Goal: Transaction & Acquisition: Purchase product/service

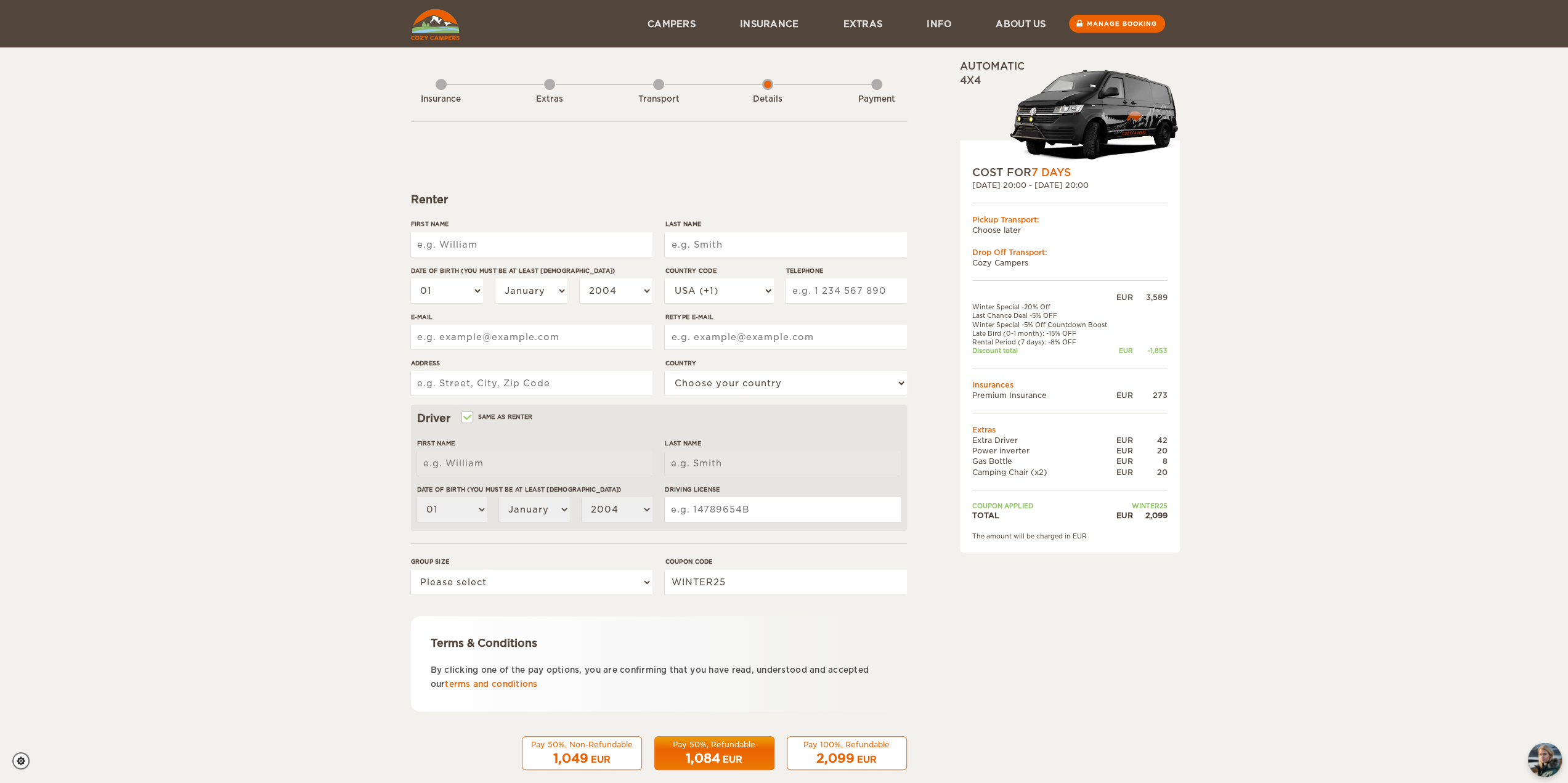
click at [658, 86] on div "Transport" at bounding box center [658, 96] width 11 height 50
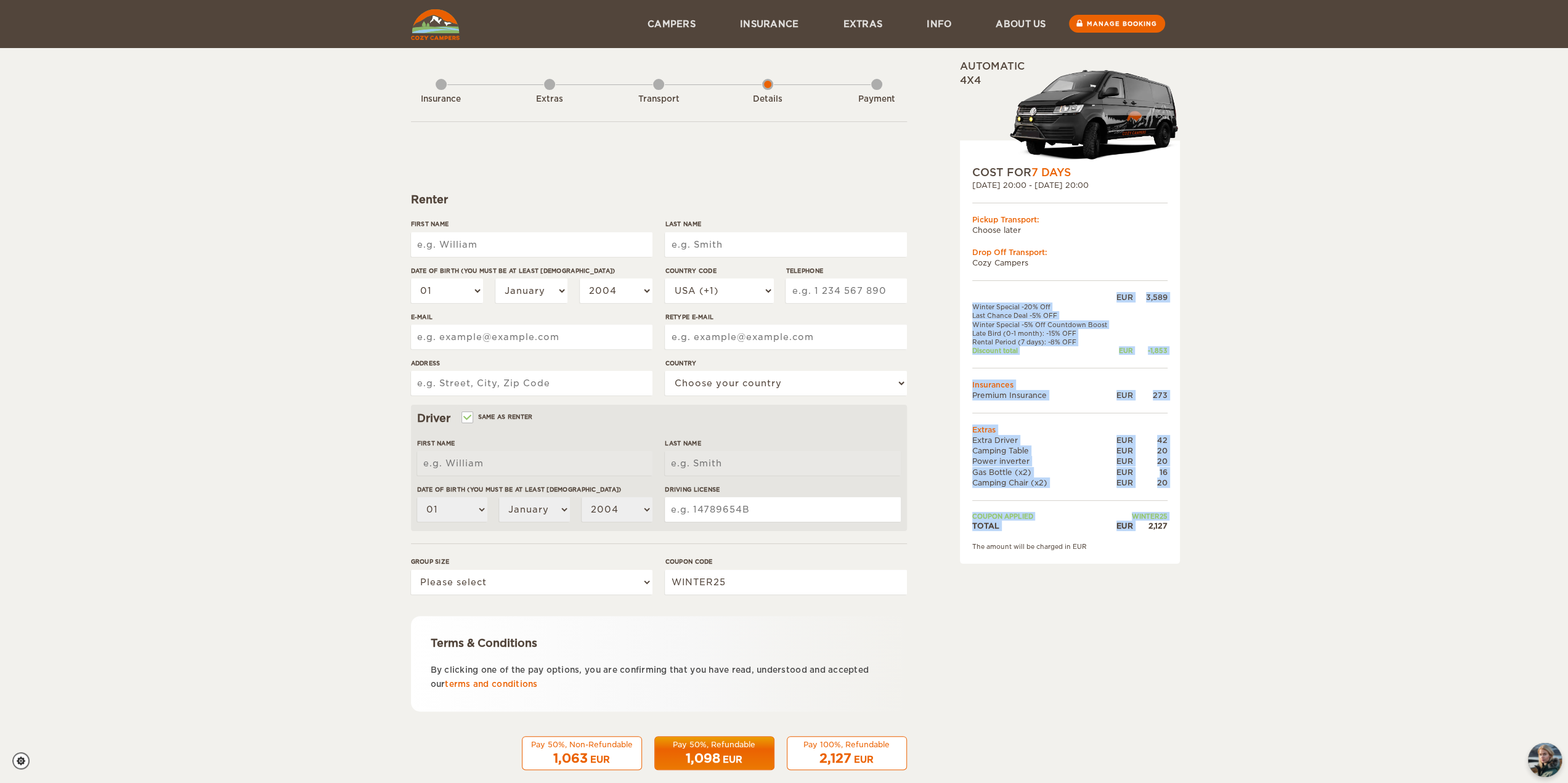
drag, startPoint x: 1156, startPoint y: 529, endPoint x: 1173, endPoint y: 529, distance: 17.0
click at [1173, 529] on div "COST FOR 7 Days 25. Sep 2025 20:00 - 02. Oct 2025 20:00 Pickup Transport: Choos…" at bounding box center [1070, 352] width 220 height 423
click at [1164, 529] on div "2,127" at bounding box center [1149, 525] width 35 height 10
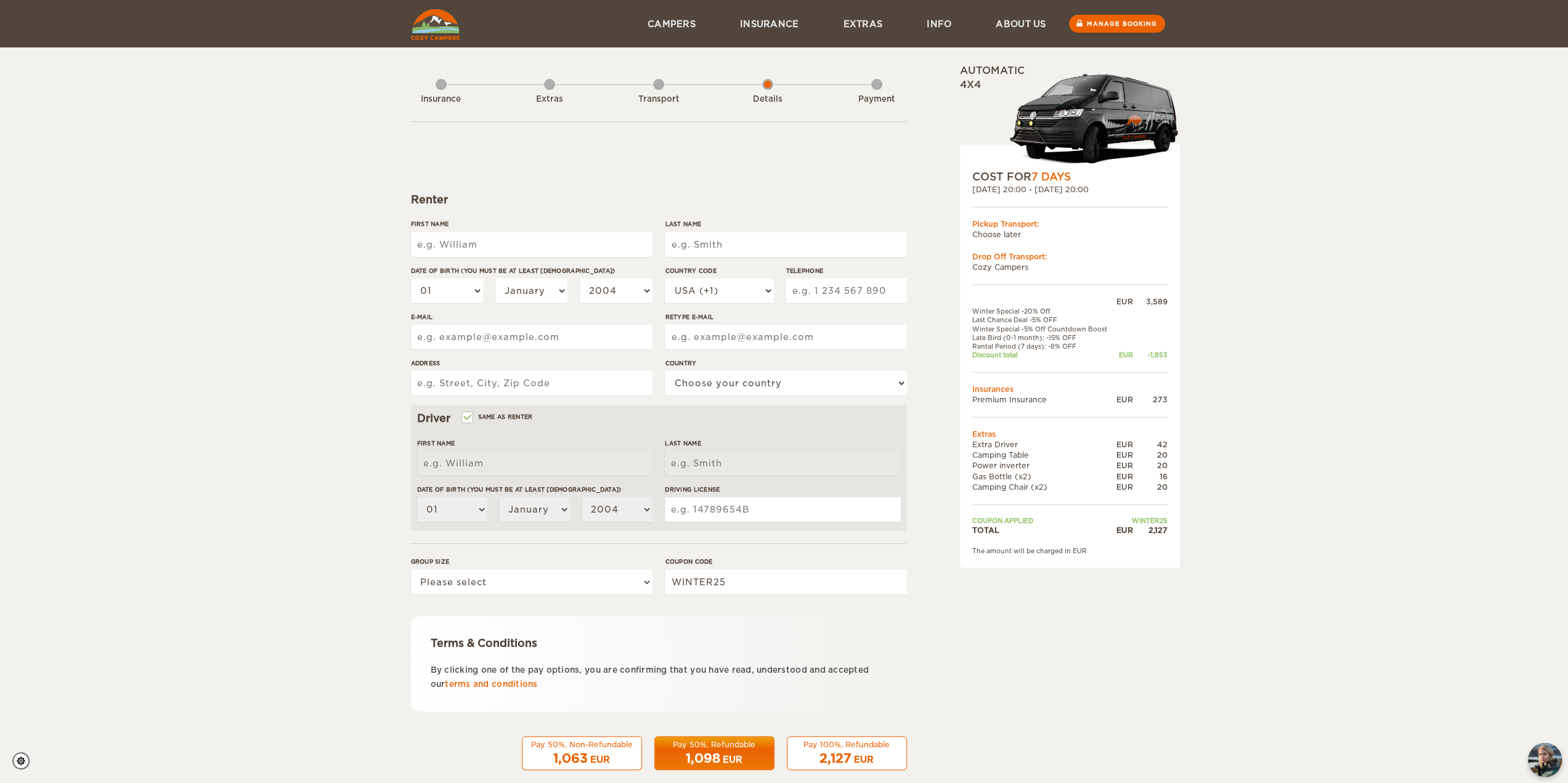
scroll to position [17, 0]
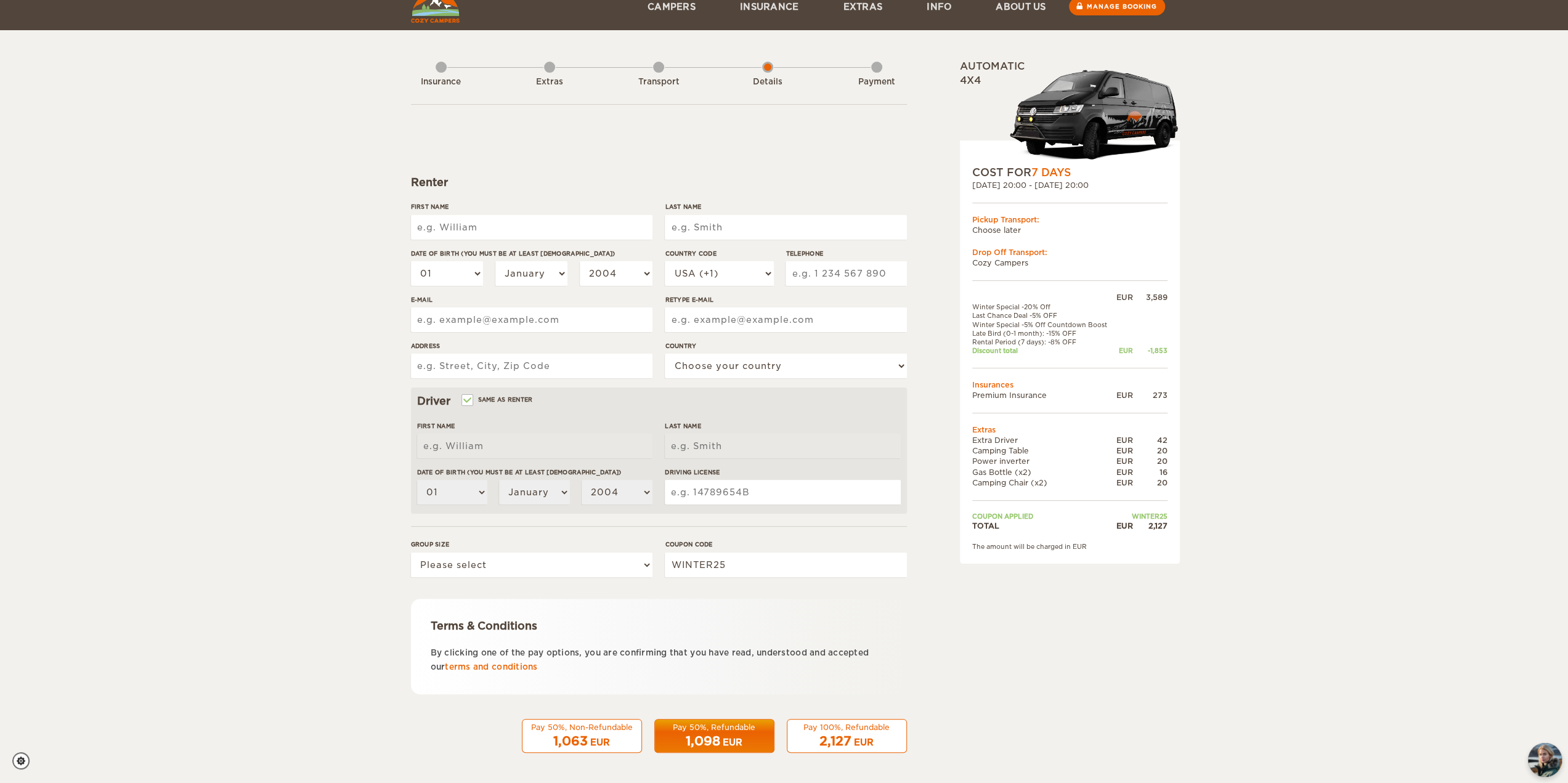
click at [484, 219] on input "First Name" at bounding box center [532, 228] width 242 height 24
type input "Puviyarasu"
type input "Velumani"
select select "91"
type input "8675656531"
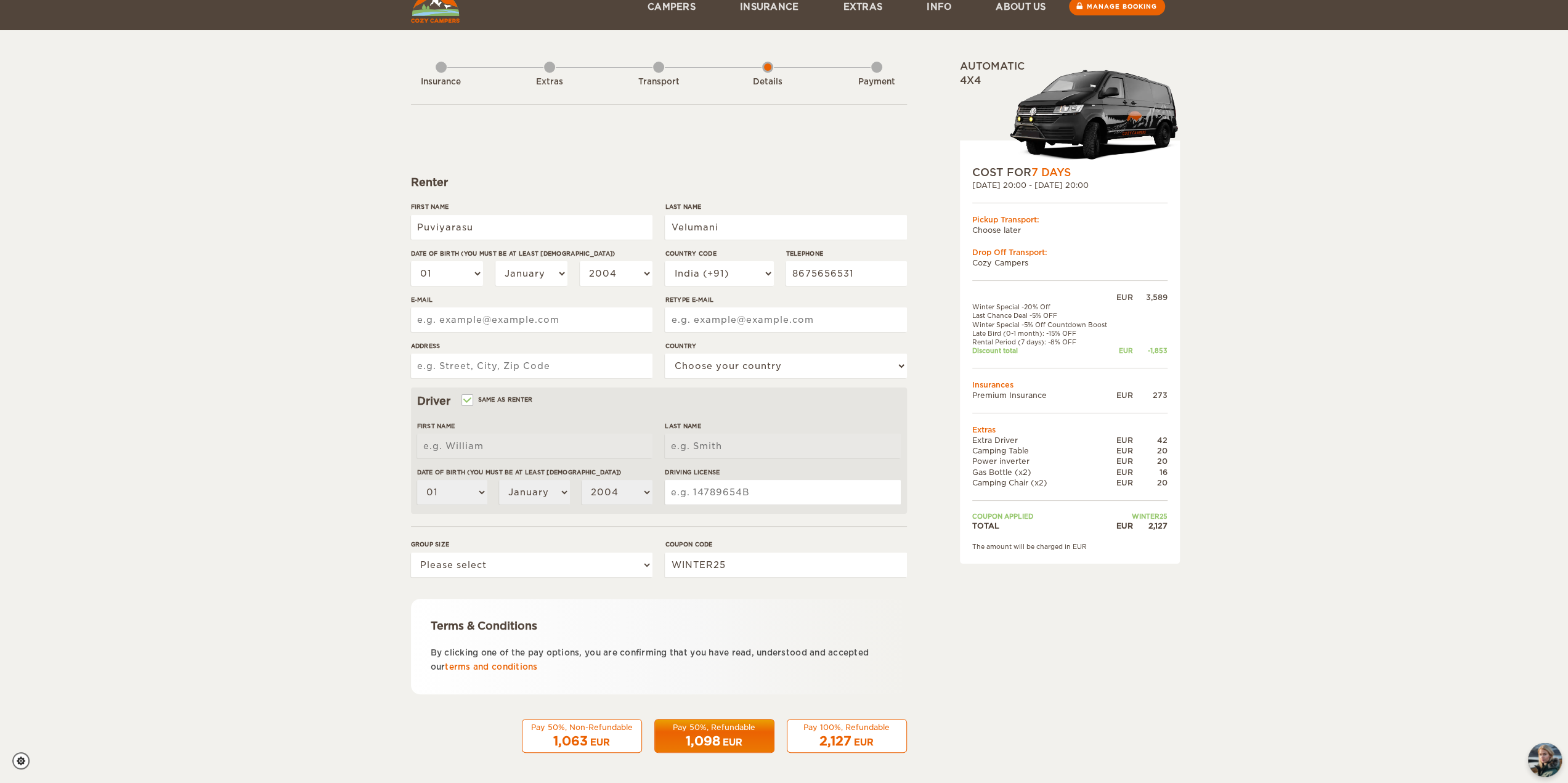
type input "puviyarasuvelu@gmail.com"
type input "Dharapuram"
select select "94"
type input "Puviyarasu"
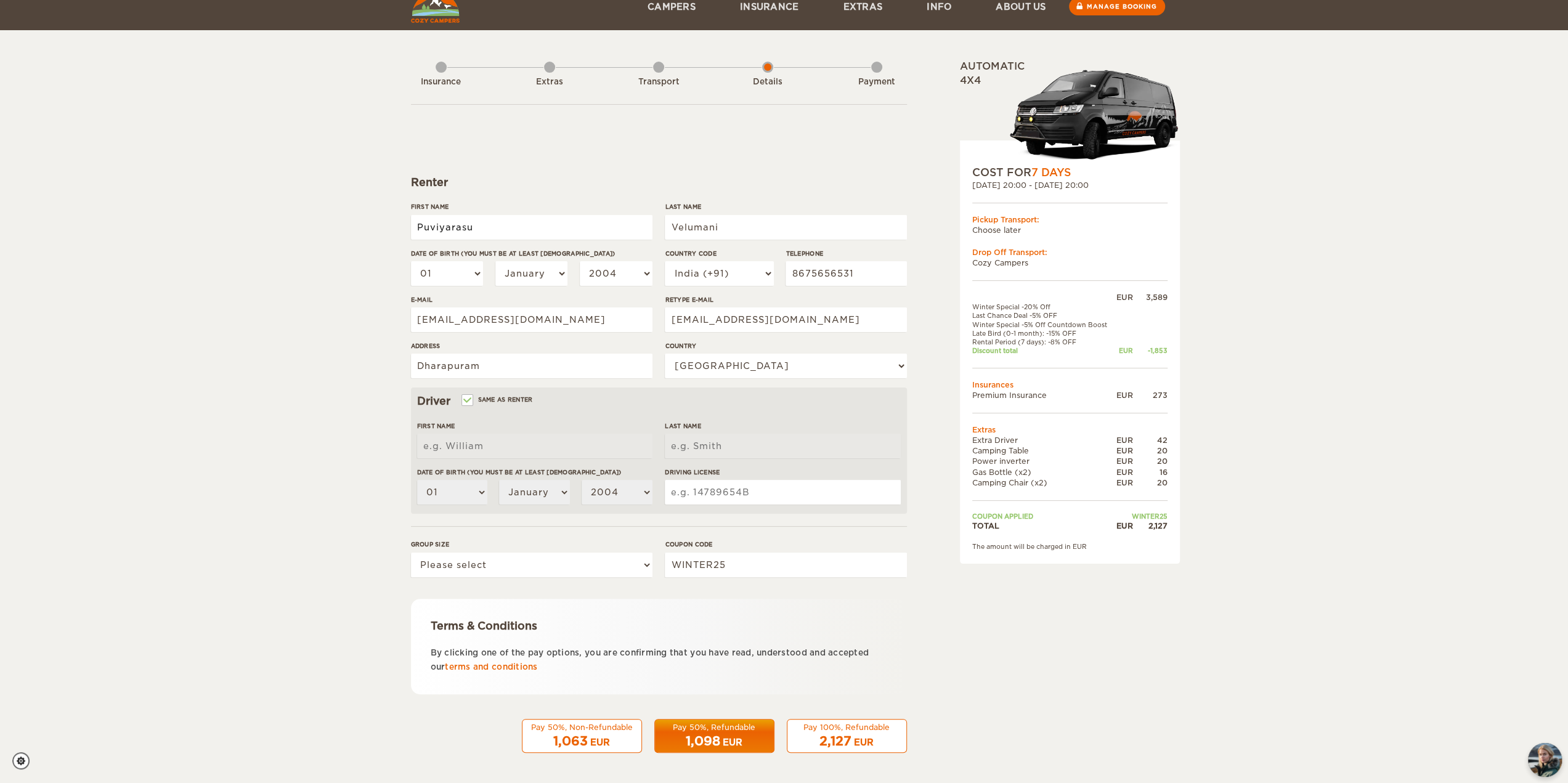
type input "Velumani"
click at [470, 276] on select "01 02 03 04 05 06 07 08 09 10 11 12 13 14 15 16 17 18 19 20 21 22 23 24 25 26 2…" at bounding box center [448, 273] width 73 height 24
select select "23"
click at [411, 261] on select "01 02 03 04 05 06 07 08 09 10 11 12 13 14 15 16 17 18 19 20 21 22 23 24 25 26 2…" at bounding box center [448, 273] width 73 height 24
select select "23"
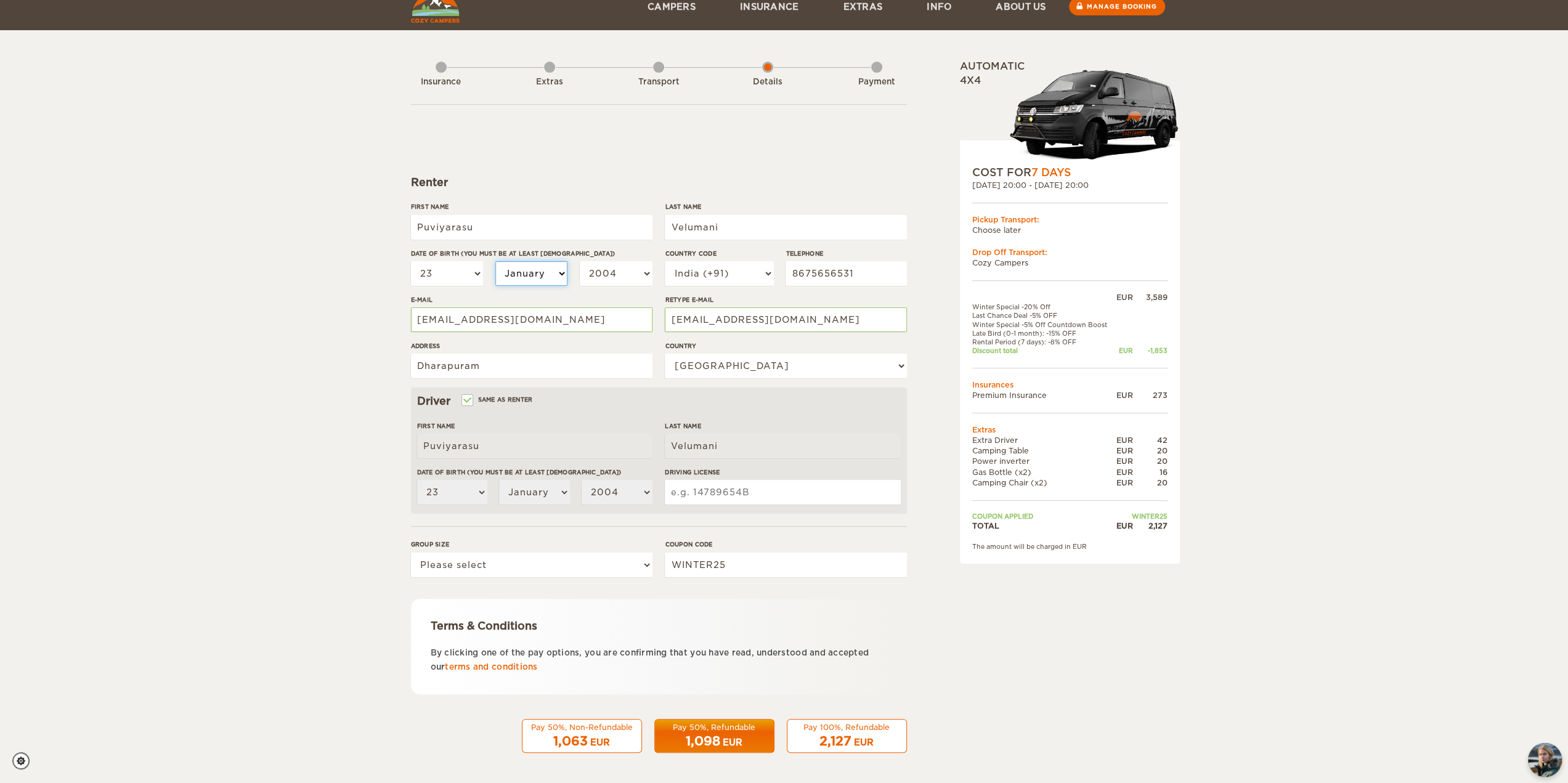
click at [531, 274] on select "January February March April May June July August September October November De…" at bounding box center [532, 273] width 73 height 24
select select "10"
click at [496, 261] on select "January February March April May June July August September October November De…" at bounding box center [532, 273] width 73 height 24
select select "10"
click at [625, 271] on select "2004 2003 2002 2001 2000 1999 1998 1997 1996 1995 1994 1993 1992 1991 1990 1989…" at bounding box center [616, 273] width 73 height 24
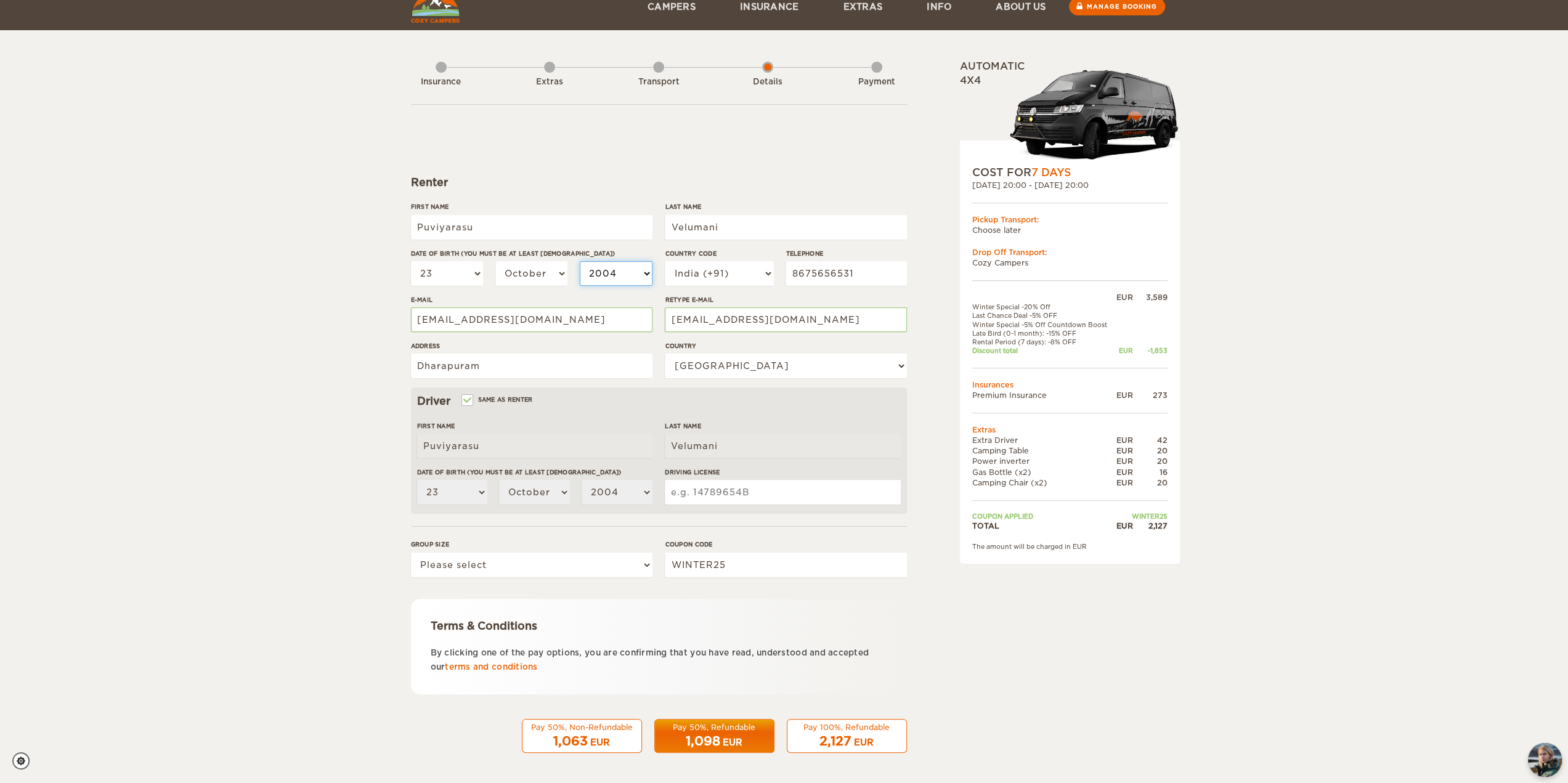
select select "1995"
click at [580, 261] on select "2004 2003 2002 2001 2000 1999 1998 1997 1996 1995 1994 1993 1992 1991 1990 1989…" at bounding box center [616, 273] width 73 height 24
select select "1995"
drag, startPoint x: 536, startPoint y: 370, endPoint x: 344, endPoint y: 348, distance: 193.3
click at [344, 348] on div "Expand Collapse Total 2,127 EUR Automatic 4x4 COST FOR 7 Days 25. Sep 2025 20:0…" at bounding box center [784, 383] width 1568 height 801
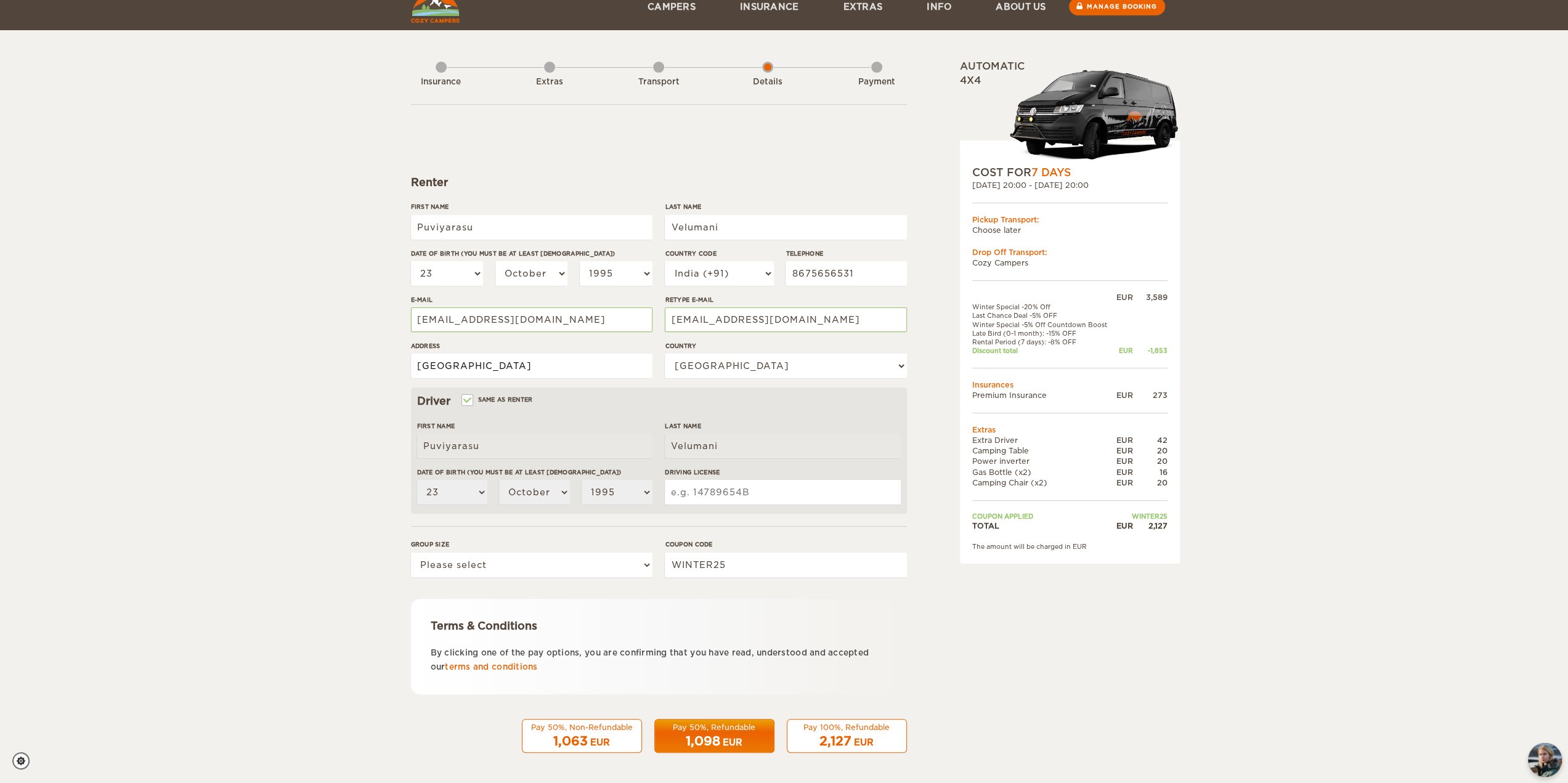
type input "Bangalore"
click at [548, 568] on select "Please select 1 2 3" at bounding box center [532, 565] width 242 height 24
select select "3"
click at [411, 553] on select "Please select 1 2 3" at bounding box center [532, 565] width 242 height 24
click at [802, 737] on div "2,127 EUR" at bounding box center [846, 741] width 104 height 18
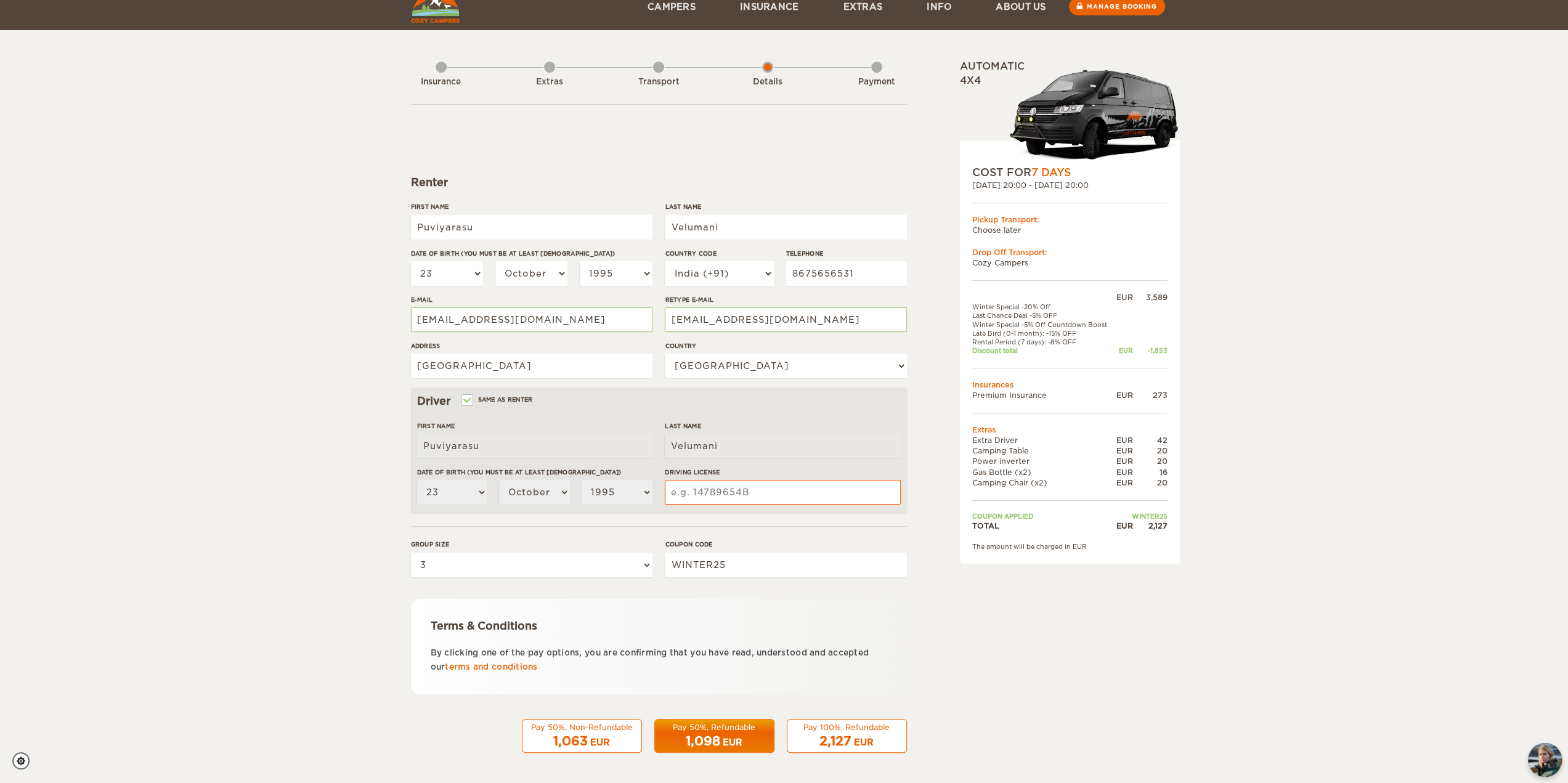
click at [568, 745] on span "1,063" at bounding box center [570, 741] width 35 height 15
click at [716, 490] on input "Driving License" at bounding box center [782, 492] width 235 height 24
type input "123123213213"
click at [703, 740] on span "1,098" at bounding box center [703, 741] width 35 height 15
click at [818, 740] on div "2,127 EUR" at bounding box center [846, 741] width 104 height 18
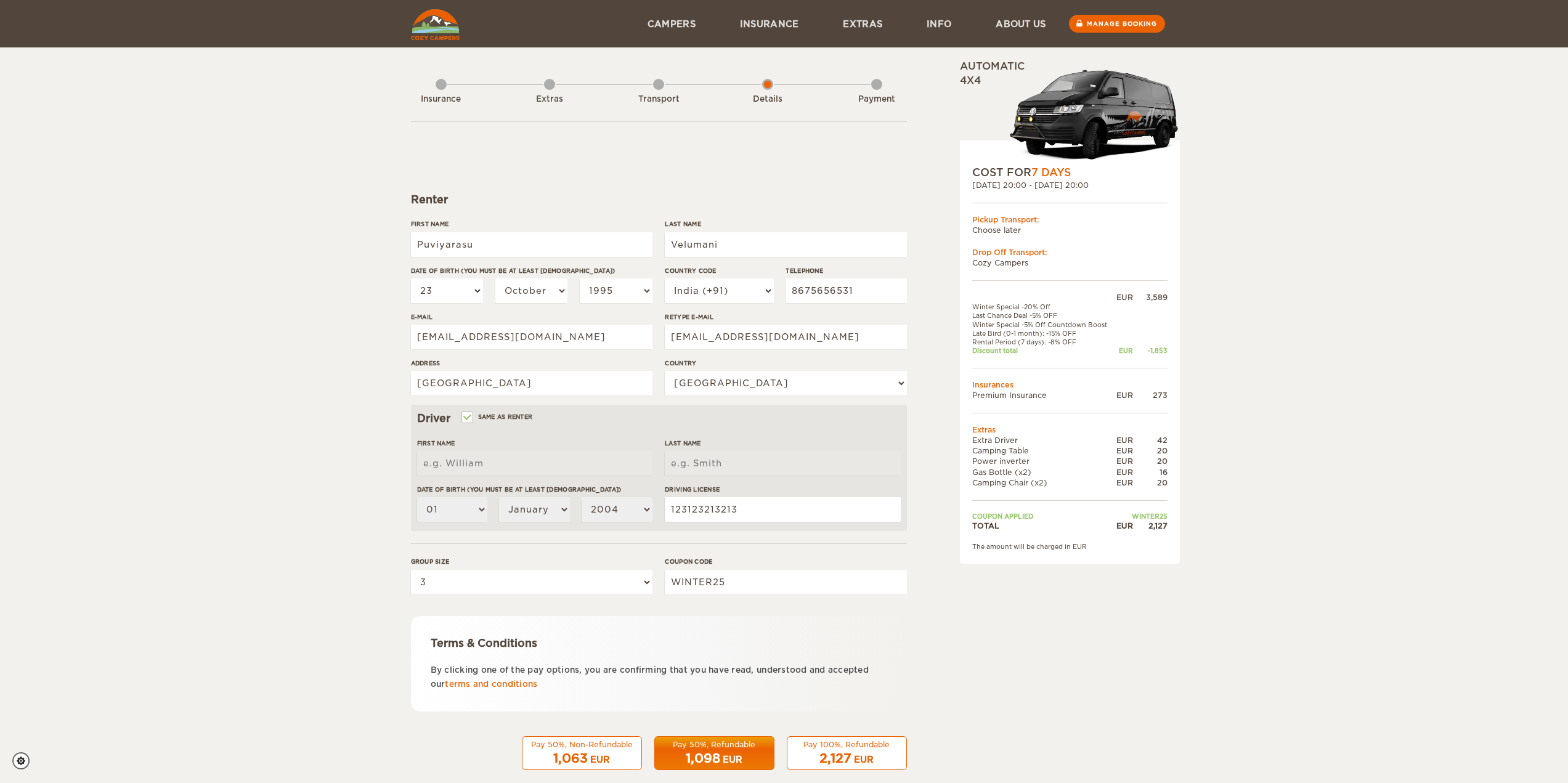
select select "23"
select select "10"
select select "1995"
select select "91"
select select "94"
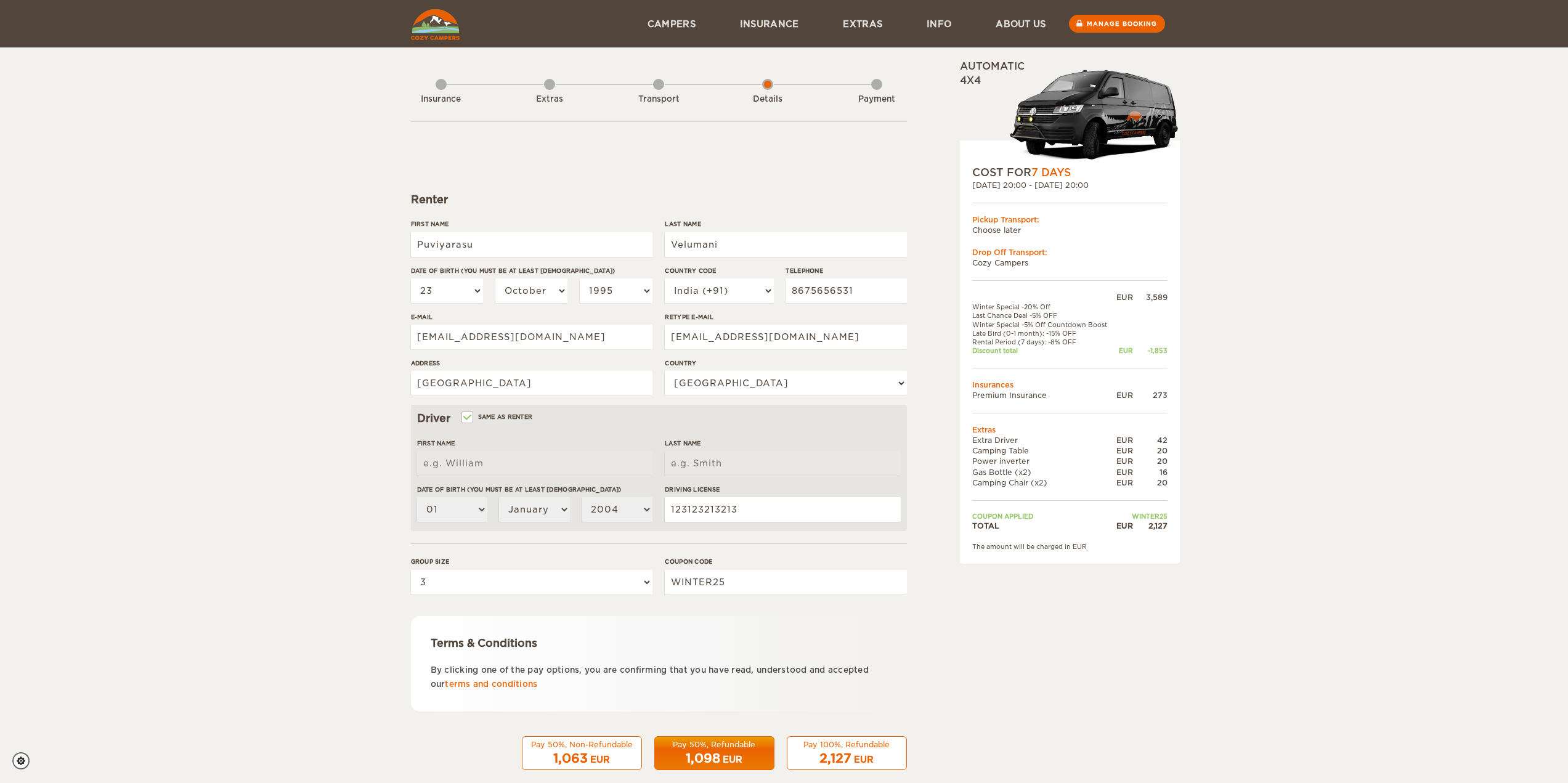
select select "3"
click at [781, 25] on link "Insurance" at bounding box center [769, 23] width 103 height 48
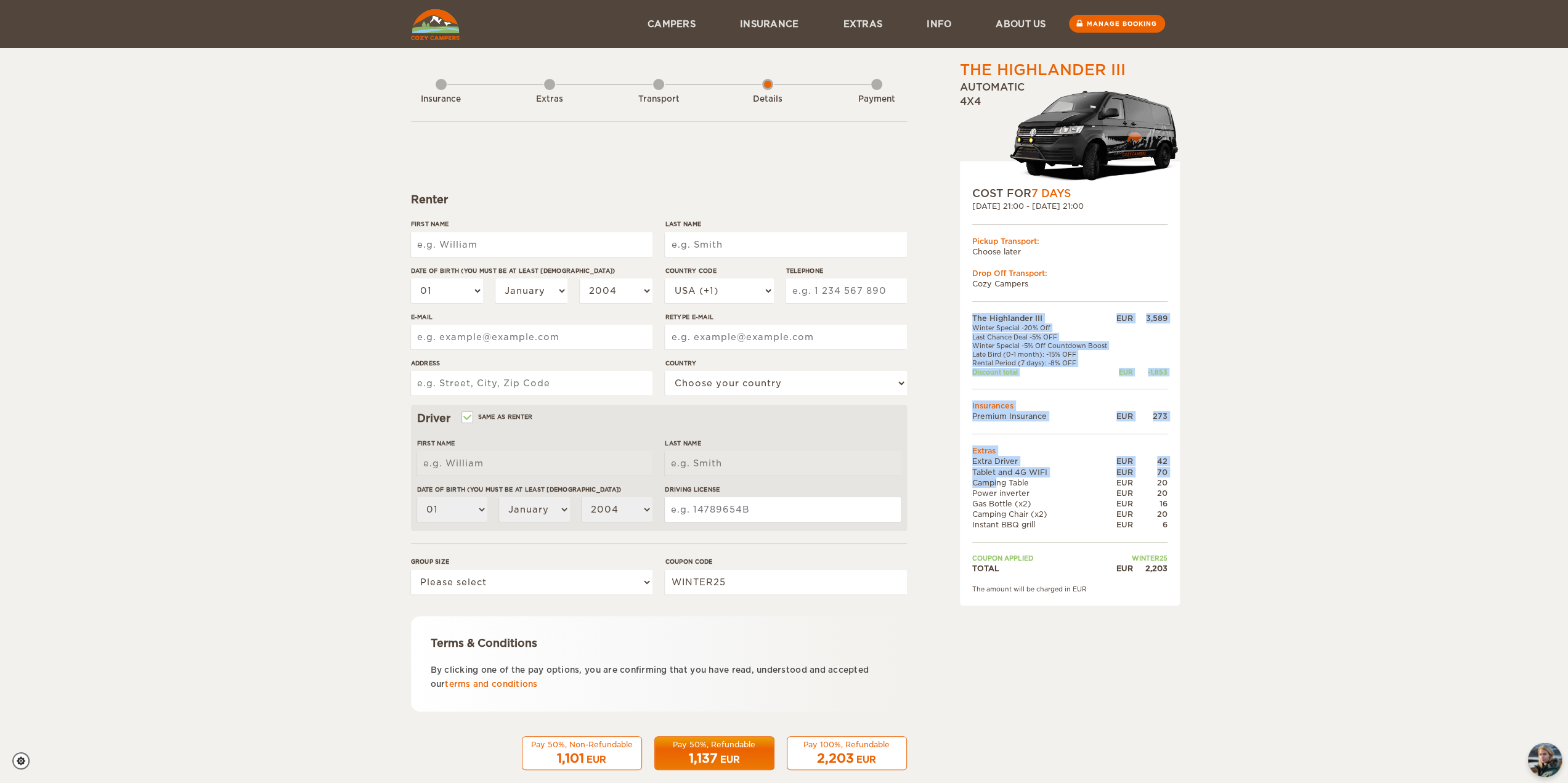
drag, startPoint x: 978, startPoint y: 481, endPoint x: 1168, endPoint y: 491, distance: 190.3
click at [1168, 491] on div "COST FOR 7 Days 25. Sep 2025 21:00 - 02. Oct 2025 21:00 Pickup Transport: Choos…" at bounding box center [1070, 383] width 220 height 444
click at [1014, 503] on td "Gas Bottle (x2)" at bounding box center [1043, 503] width 141 height 10
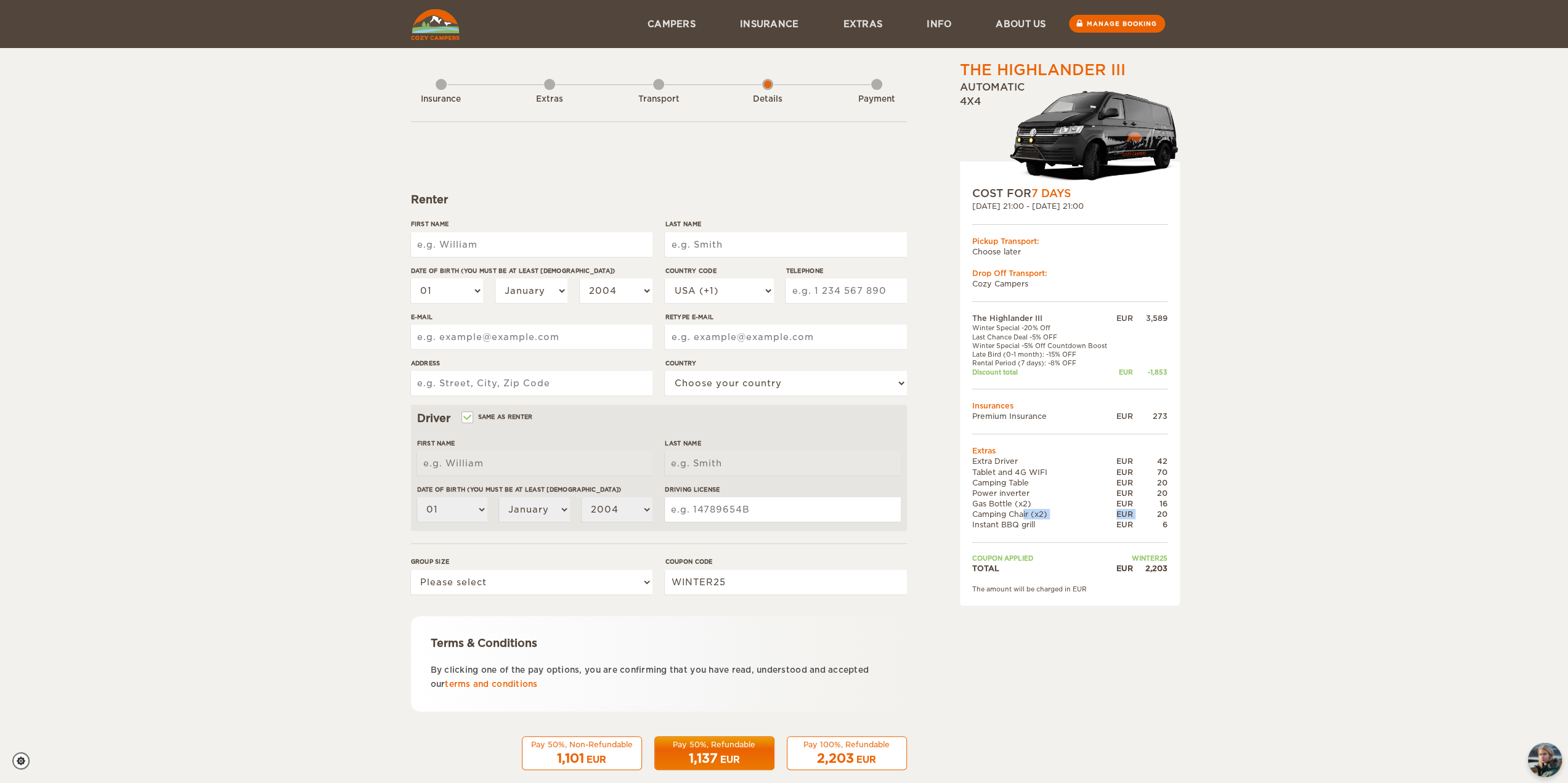
drag, startPoint x: 1016, startPoint y: 513, endPoint x: 1104, endPoint y: 513, distance: 88.0
click at [1143, 513] on tr "Camping Chair (x2) EUR 20" at bounding box center [1070, 513] width 195 height 10
drag, startPoint x: 992, startPoint y: 521, endPoint x: 1165, endPoint y: 521, distance: 173.0
click at [1165, 521] on tr "Instant BBQ grill EUR 6" at bounding box center [1070, 524] width 195 height 10
click at [1162, 521] on div "6" at bounding box center [1149, 524] width 35 height 10
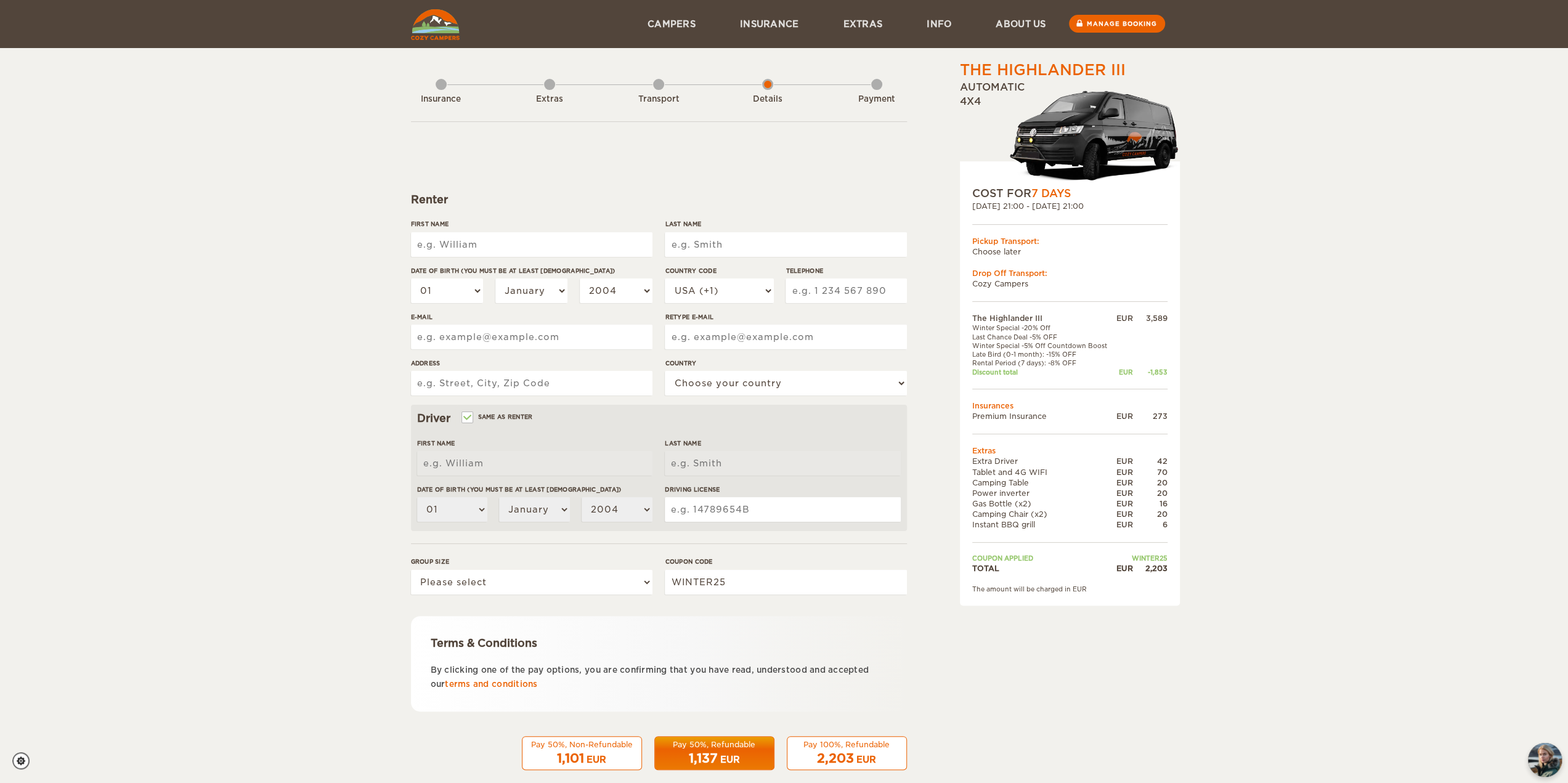
click at [484, 244] on input "First Name" at bounding box center [532, 244] width 242 height 24
type input "Puviyarasu"
type input "Velumani"
select select "91"
type input "8675656531"
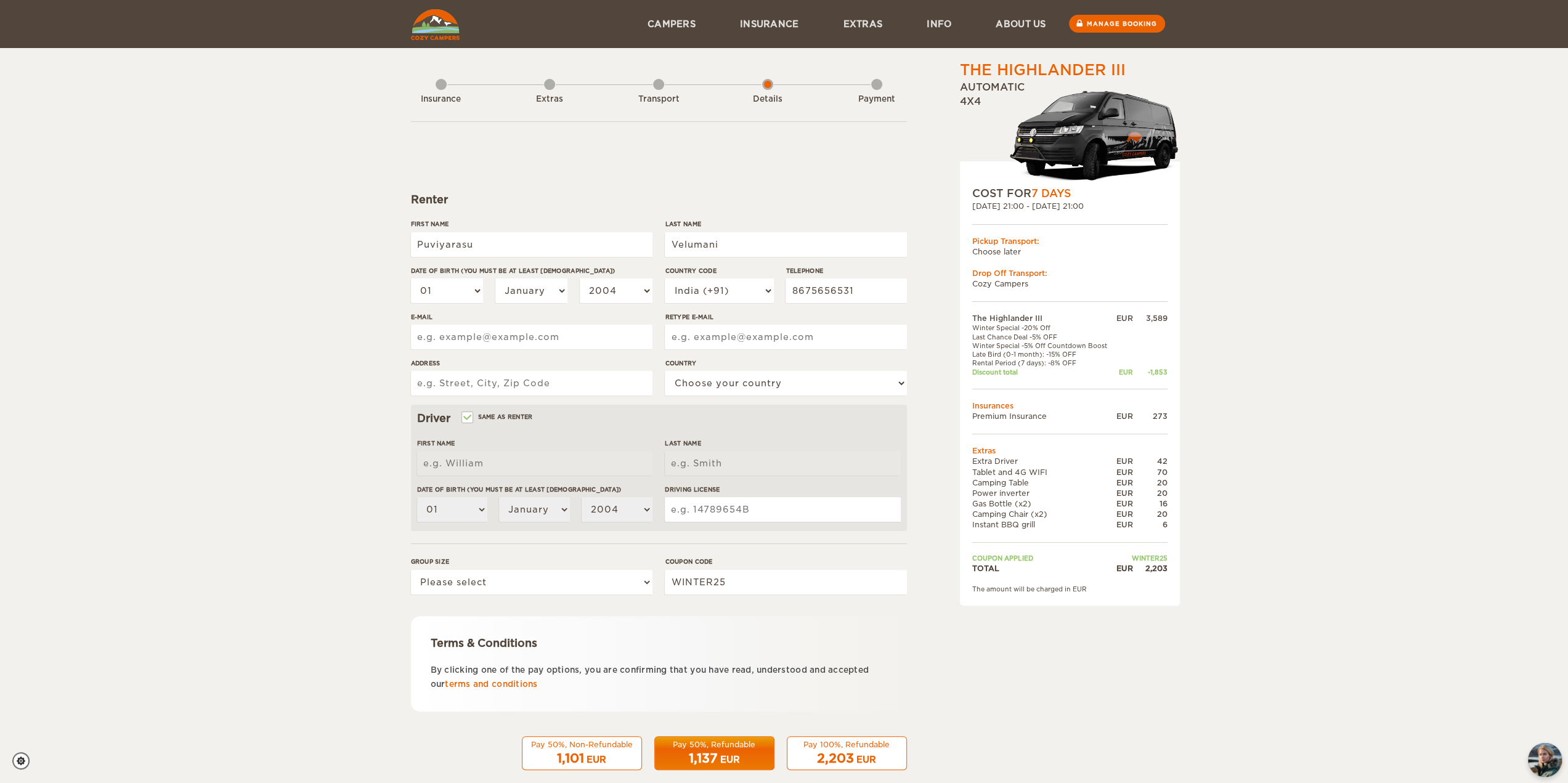
type input "puviyarasuvelu@gmail.com"
type input "Dharapuram"
select select "94"
type input "Puviyarasu"
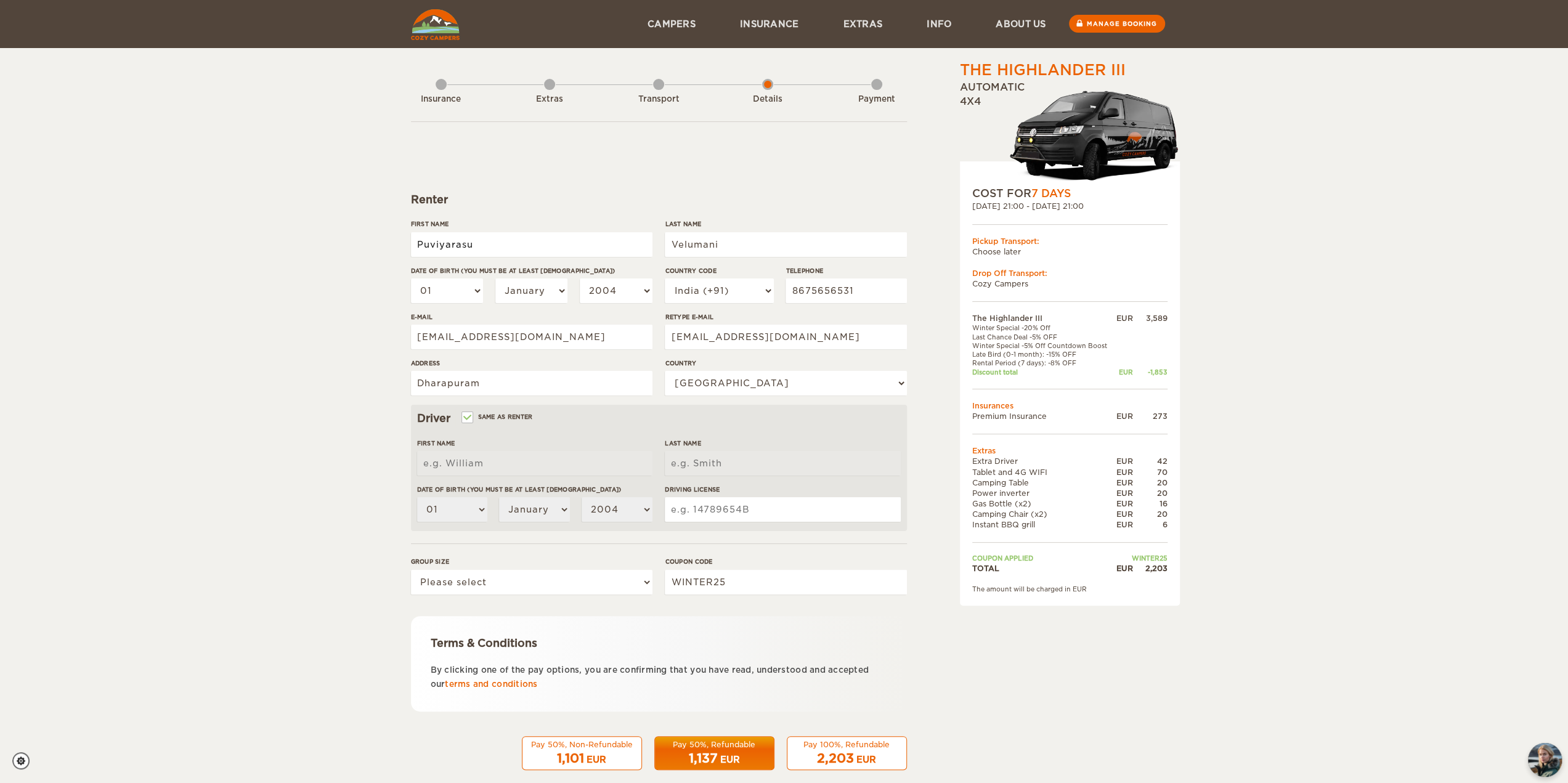
type input "Velumani"
click at [446, 288] on select "01 02 03 04 05 06 07 08 09 10 11 12 13 14 15 16 17 18 19 20 21 22 23 24 25 26 2…" at bounding box center [448, 290] width 73 height 24
select select "23"
click at [411, 278] on select "01 02 03 04 05 06 07 08 09 10 11 12 13 14 15 16 17 18 19 20 21 22 23 24 25 26 2…" at bounding box center [448, 290] width 73 height 24
select select "23"
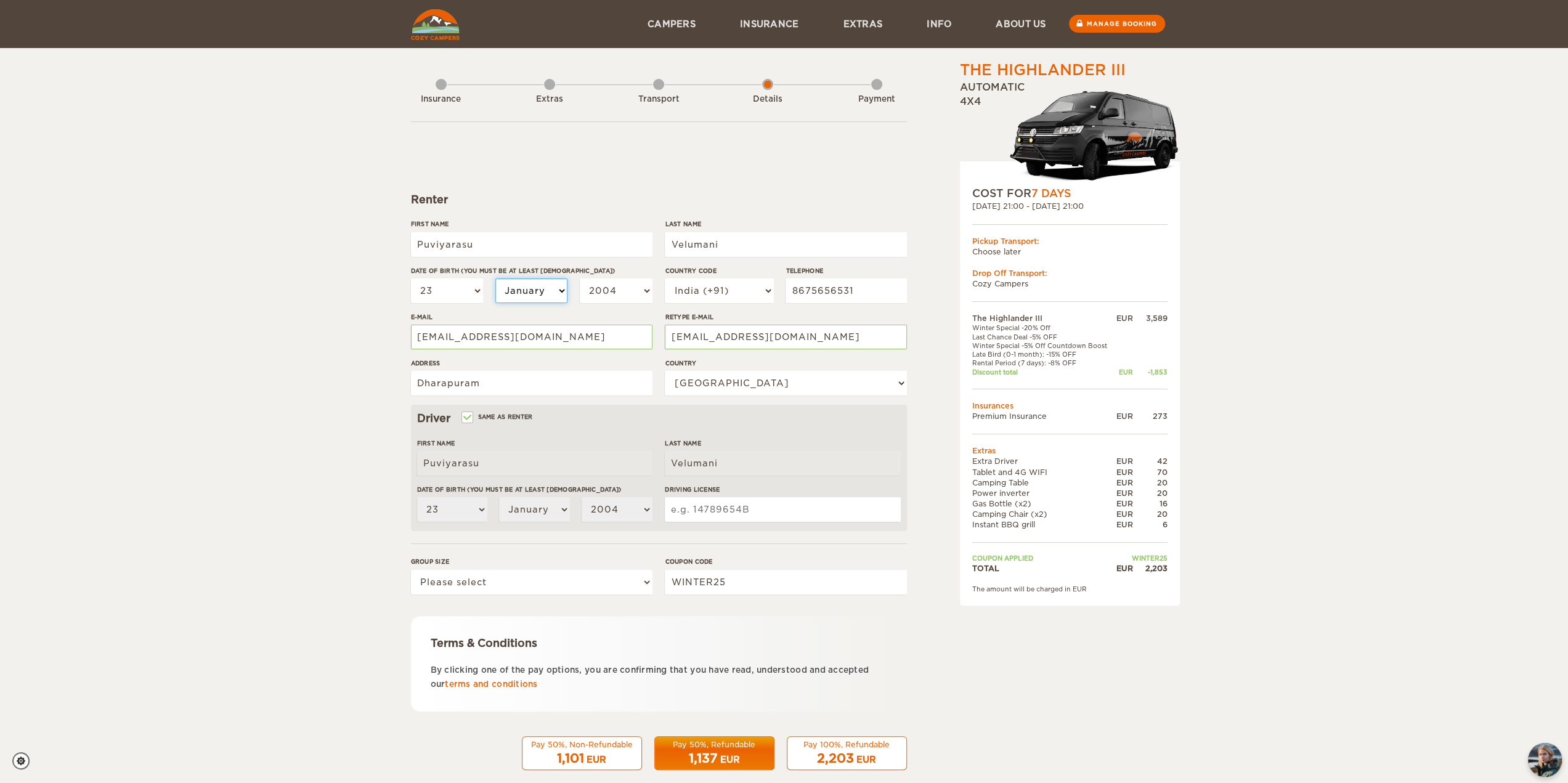
click at [523, 299] on select "January February March April May June July August September October November De…" at bounding box center [532, 290] width 73 height 24
select select "10"
click at [496, 278] on select "January February March April May June July August September October November De…" at bounding box center [532, 290] width 73 height 24
select select "10"
click at [617, 276] on div "Date of birth (You must be at least 20 years old) 01 02 03 04 05 06 07 08 09 10…" at bounding box center [532, 288] width 242 height 46
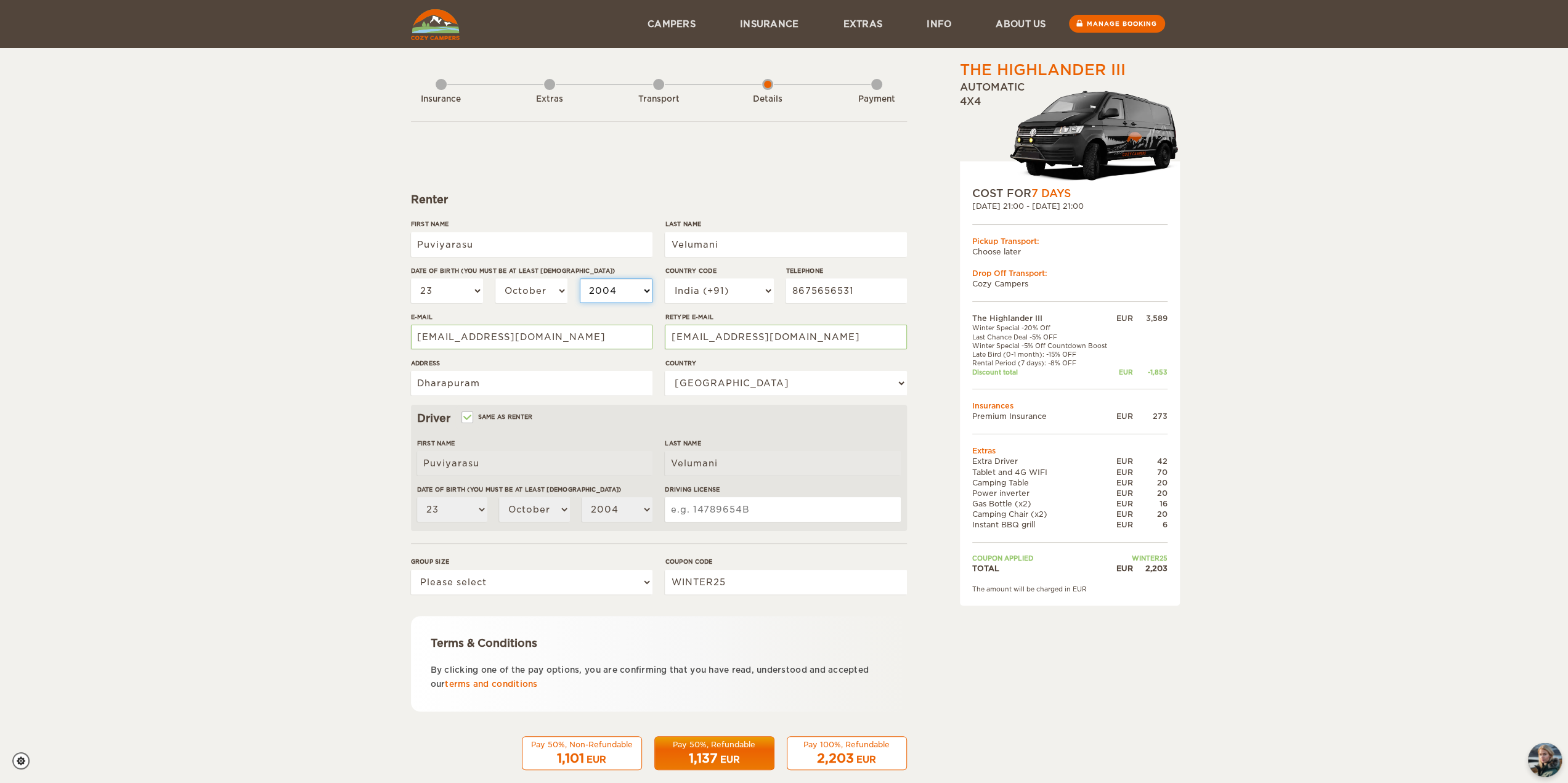
click at [617, 284] on select "2004 2003 2002 2001 2000 1999 1998 1997 1996 1995 1994 1993 1992 1991 1990 1989…" at bounding box center [616, 290] width 73 height 24
select select "1995"
click at [580, 278] on select "2004 2003 2002 2001 2000 1999 1998 1997 1996 1995 1994 1993 1992 1991 1990 1989…" at bounding box center [616, 290] width 73 height 24
select select "1995"
click at [824, 288] on input "8675656531" at bounding box center [846, 290] width 121 height 24
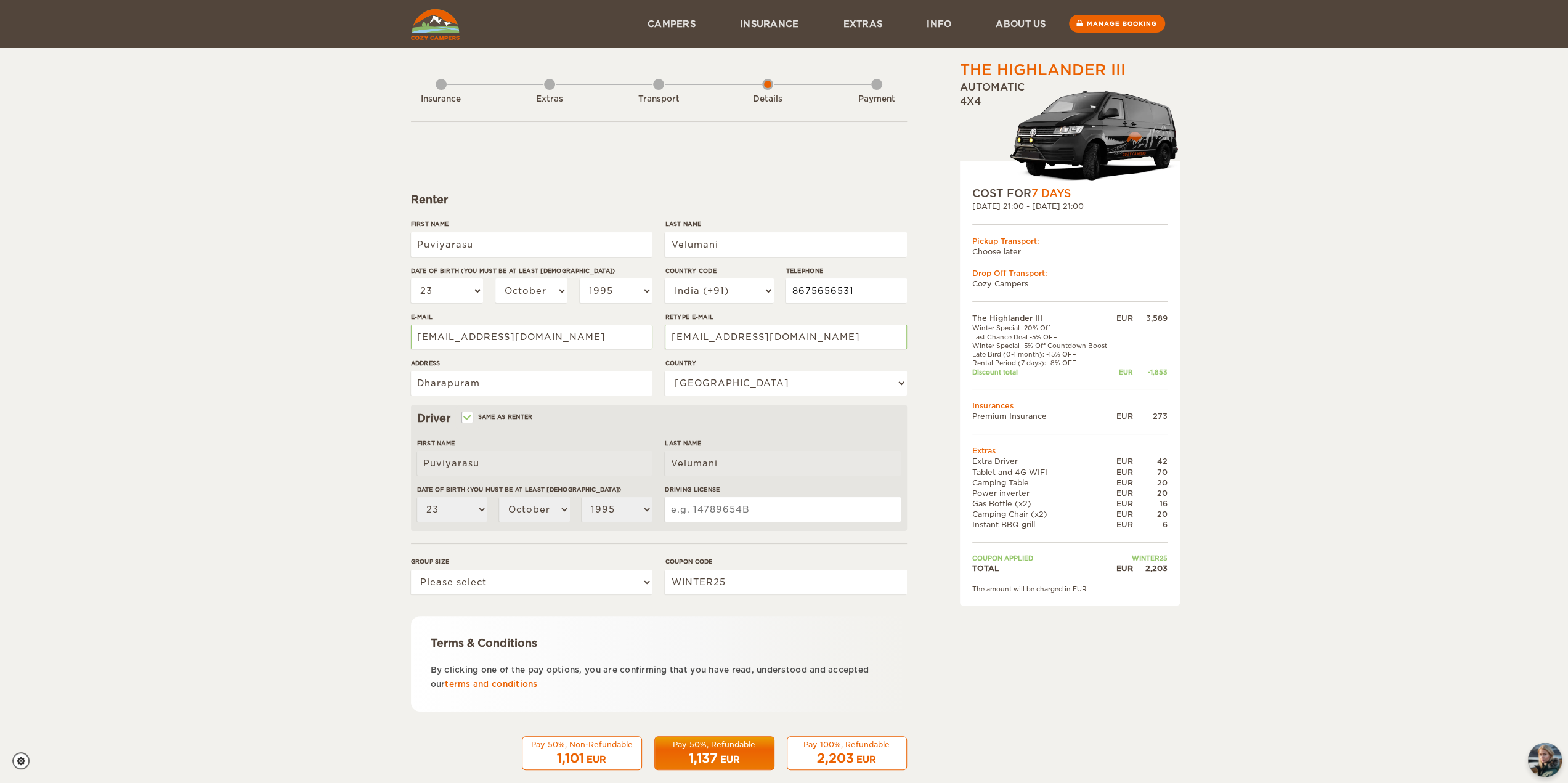
click at [824, 288] on input "8675656531" at bounding box center [846, 290] width 121 height 24
type input "8"
type input "8792513021"
drag, startPoint x: 494, startPoint y: 379, endPoint x: 357, endPoint y: 386, distance: 137.2
click at [357, 386] on div "The Highlander III Expand Collapse Total 2,203 EUR Automatic 4x4 COST FOR 7 Day…" at bounding box center [784, 400] width 1568 height 801
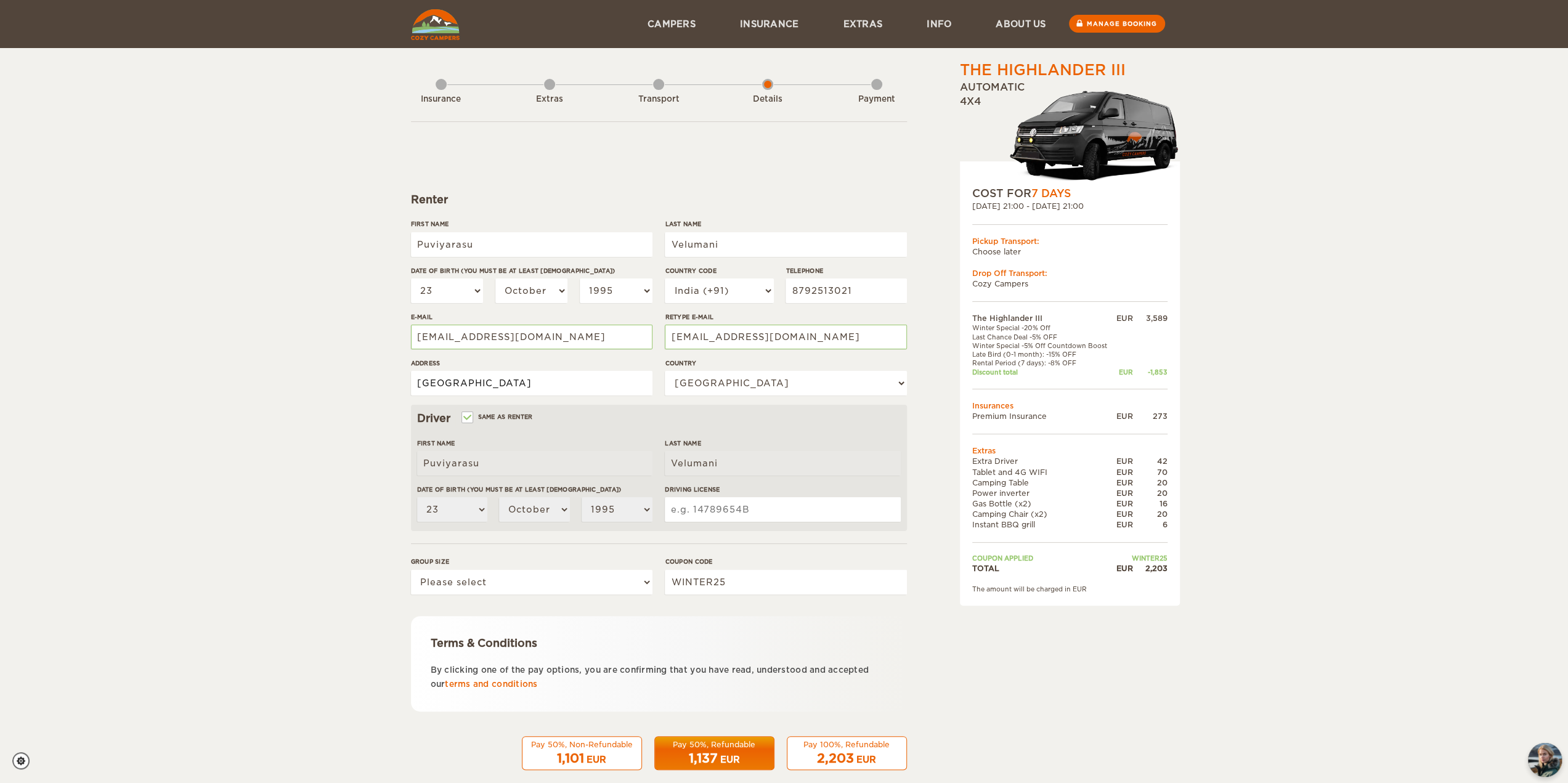
type input "Bangalore"
click at [613, 364] on label"] "Address" at bounding box center [532, 363] width 242 height 9
click at [613, 371] on input "Bangalore" at bounding box center [532, 383] width 242 height 24
click at [706, 513] on input "Driving License" at bounding box center [782, 510] width 235 height 24
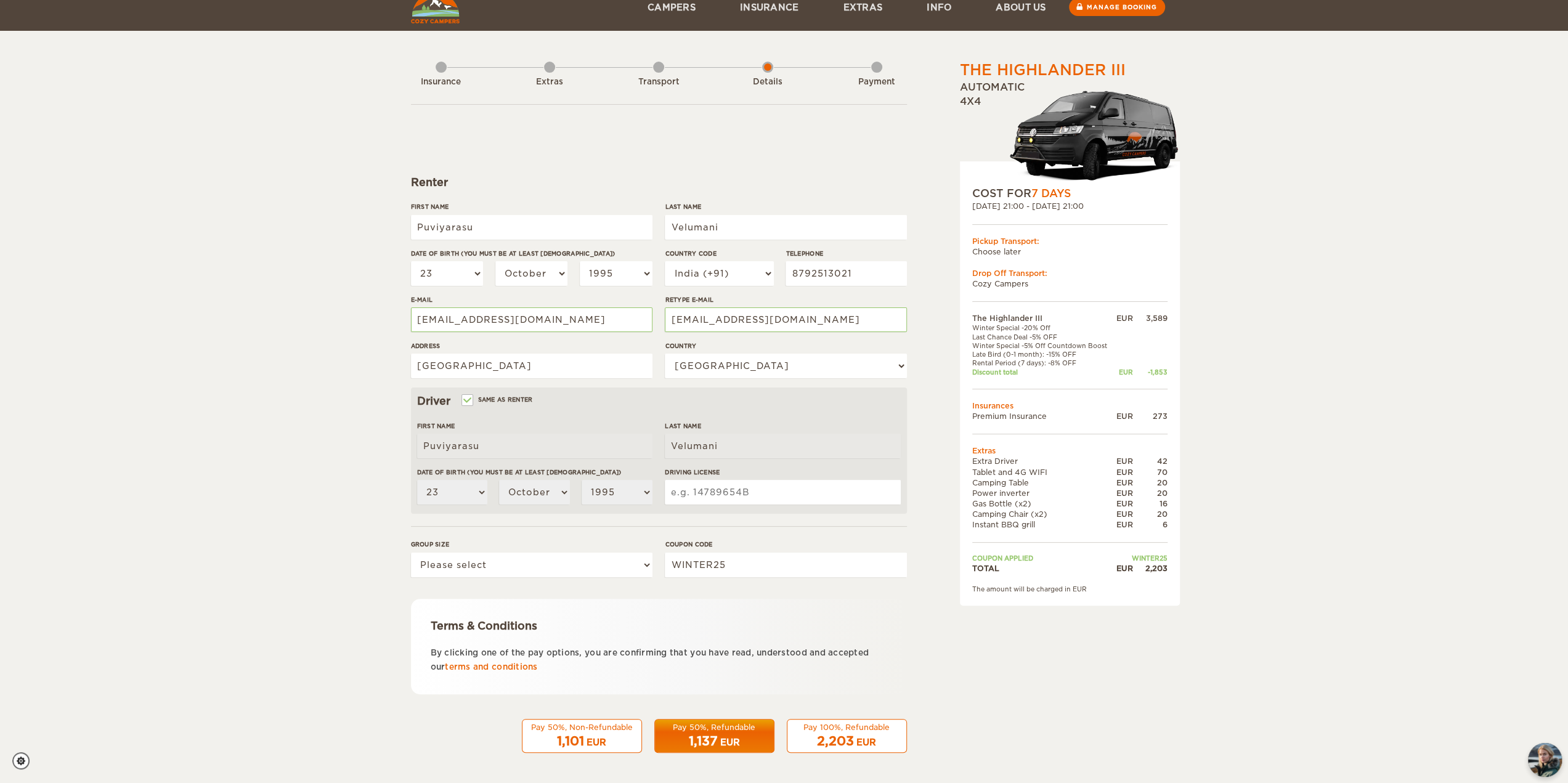
click at [697, 497] on input "Driving License" at bounding box center [782, 492] width 235 height 24
type input "TN7820140001470"
click at [335, 503] on div "The Highlander III Expand Collapse Total 2,203 EUR Automatic 4x4 COST FOR 7 Day…" at bounding box center [784, 383] width 1568 height 801
drag, startPoint x: 489, startPoint y: 570, endPoint x: 482, endPoint y: 575, distance: 8.6
click at [489, 570] on select "Please select 1 2 3" at bounding box center [532, 565] width 242 height 24
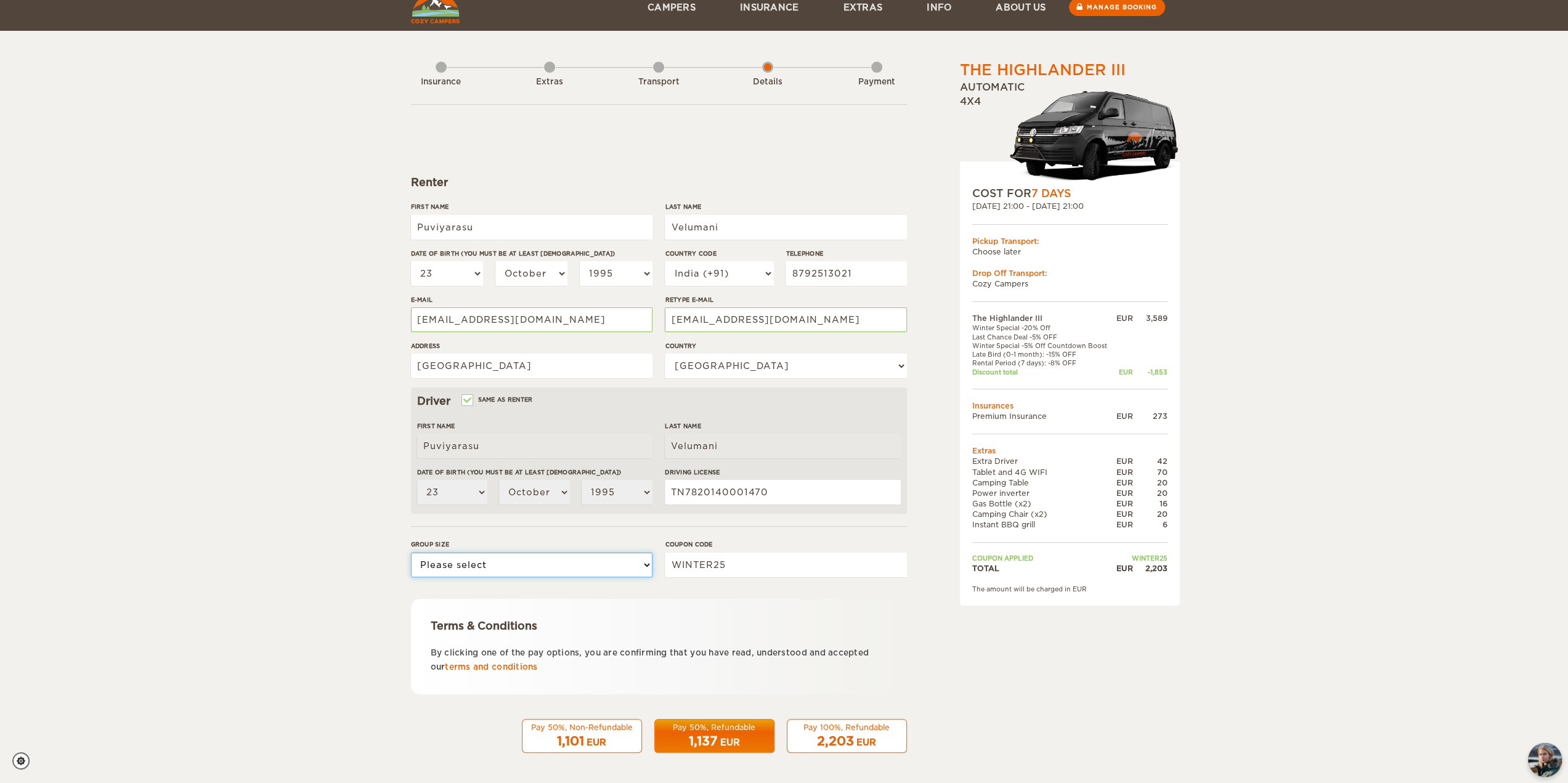
select select "3"
click at [411, 553] on select "Please select 1 2 3" at bounding box center [532, 565] width 242 height 24
drag, startPoint x: 967, startPoint y: 198, endPoint x: 1084, endPoint y: 211, distance: 117.7
click at [1084, 211] on div "COST FOR 7 Days 25. Sep 2025 21:00 - 02. Oct 2025 21:00 Pickup Transport: Choos…" at bounding box center [1070, 383] width 220 height 444
drag, startPoint x: 991, startPoint y: 332, endPoint x: 1005, endPoint y: 378, distance: 48.1
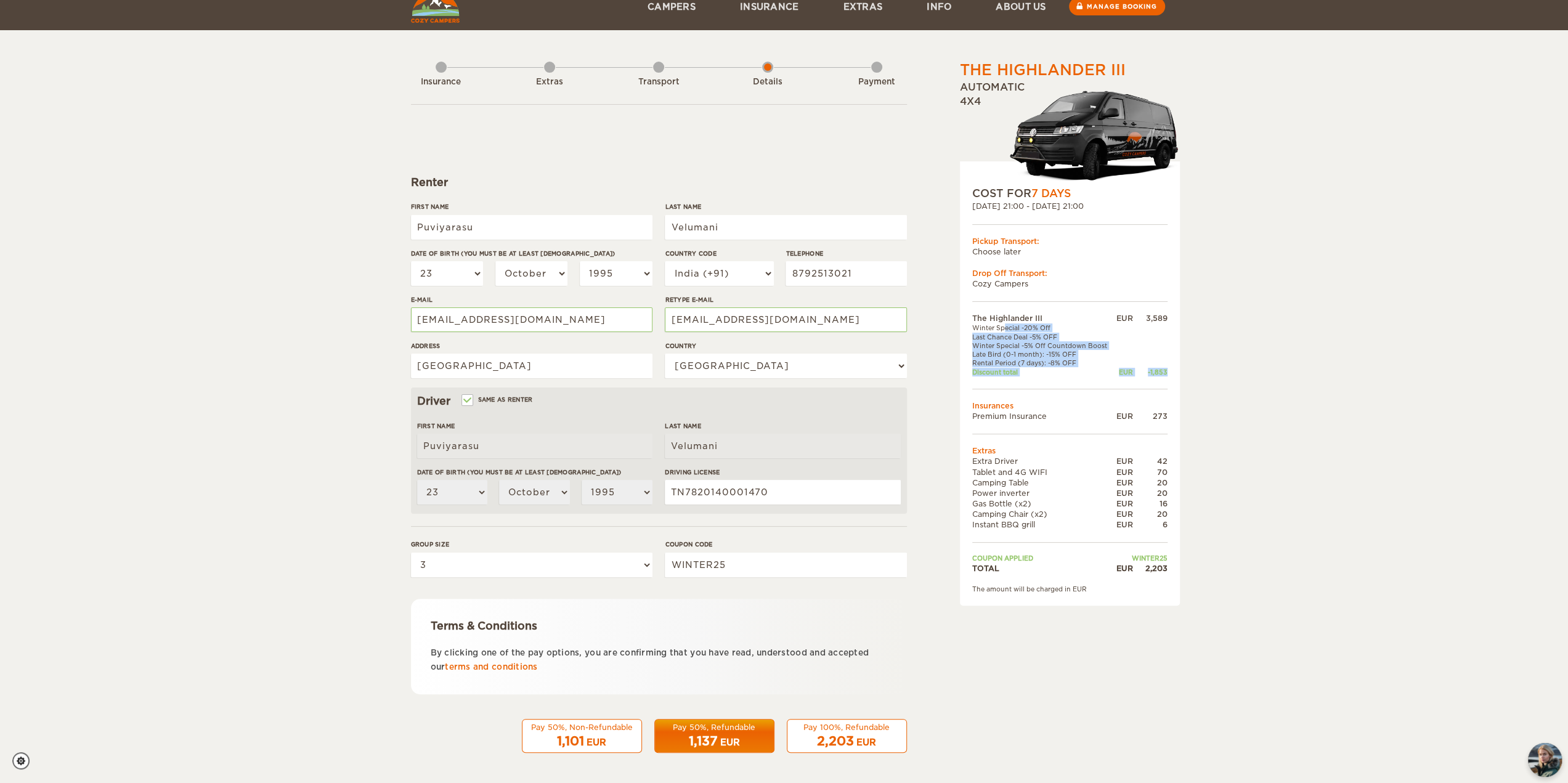
click at [1005, 378] on tbody "The Highlander III EUR 3,589 Winter Special -20% Off Last Chance Deal -5% OFF W…" at bounding box center [1070, 443] width 195 height 260
click at [1005, 382] on td at bounding box center [1070, 389] width 195 height 24
drag, startPoint x: 972, startPoint y: 208, endPoint x: 1042, endPoint y: 202, distance: 70.3
click at [1042, 202] on div "25. Sep 2025 21:00 - 02. Oct 2025 21:00" at bounding box center [1070, 205] width 195 height 10
drag, startPoint x: 1061, startPoint y: 202, endPoint x: 1103, endPoint y: 200, distance: 42.0
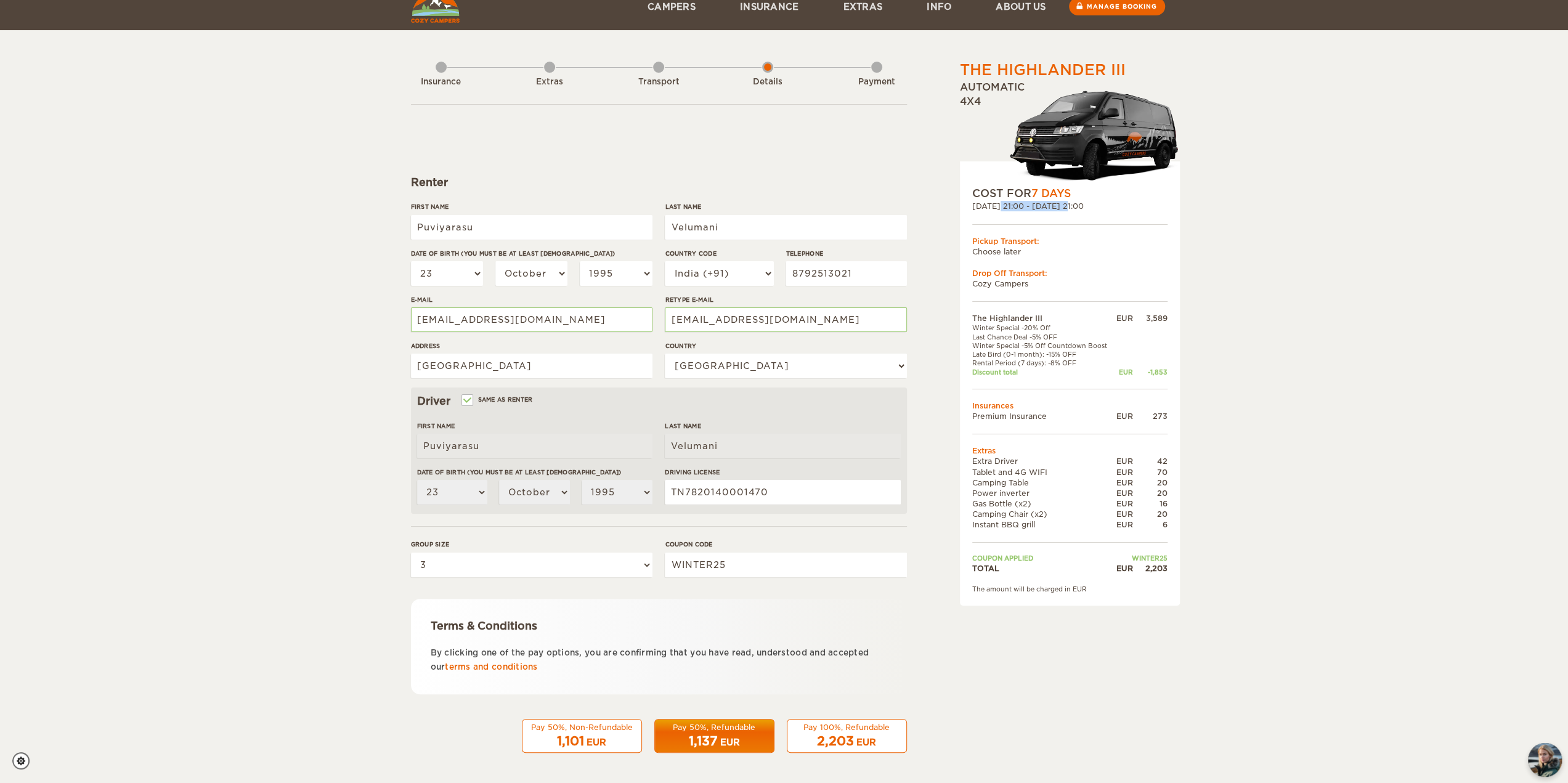
click at [1103, 200] on div "COST FOR 7 Days 25. Sep 2025 21:00 - 02. Oct 2025 21:00 Pickup Transport: Choos…" at bounding box center [1070, 383] width 220 height 444
click at [1102, 203] on div "25. Sep 2025 21:00 - 02. Oct 2025 21:00" at bounding box center [1070, 205] width 195 height 10
click at [720, 734] on div "1,137 EUR" at bounding box center [714, 741] width 104 height 18
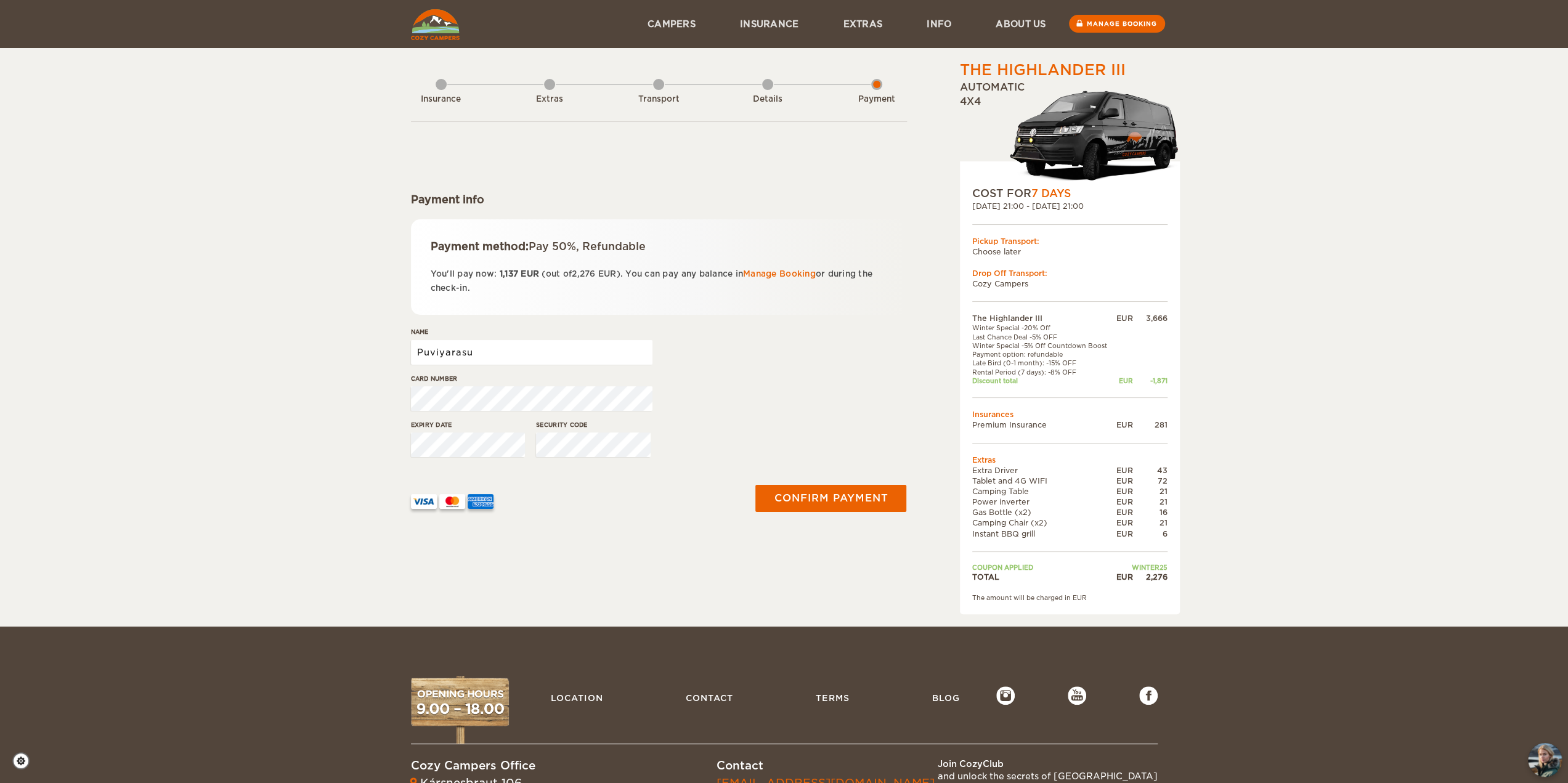
click at [548, 350] on input "Puviyarasu" at bounding box center [532, 352] width 242 height 24
type input "[PERSON_NAME]"
click at [789, 483] on div "Confirm payment" at bounding box center [829, 498] width 170 height 64
click at [794, 495] on button "Confirm payment" at bounding box center [831, 499] width 155 height 28
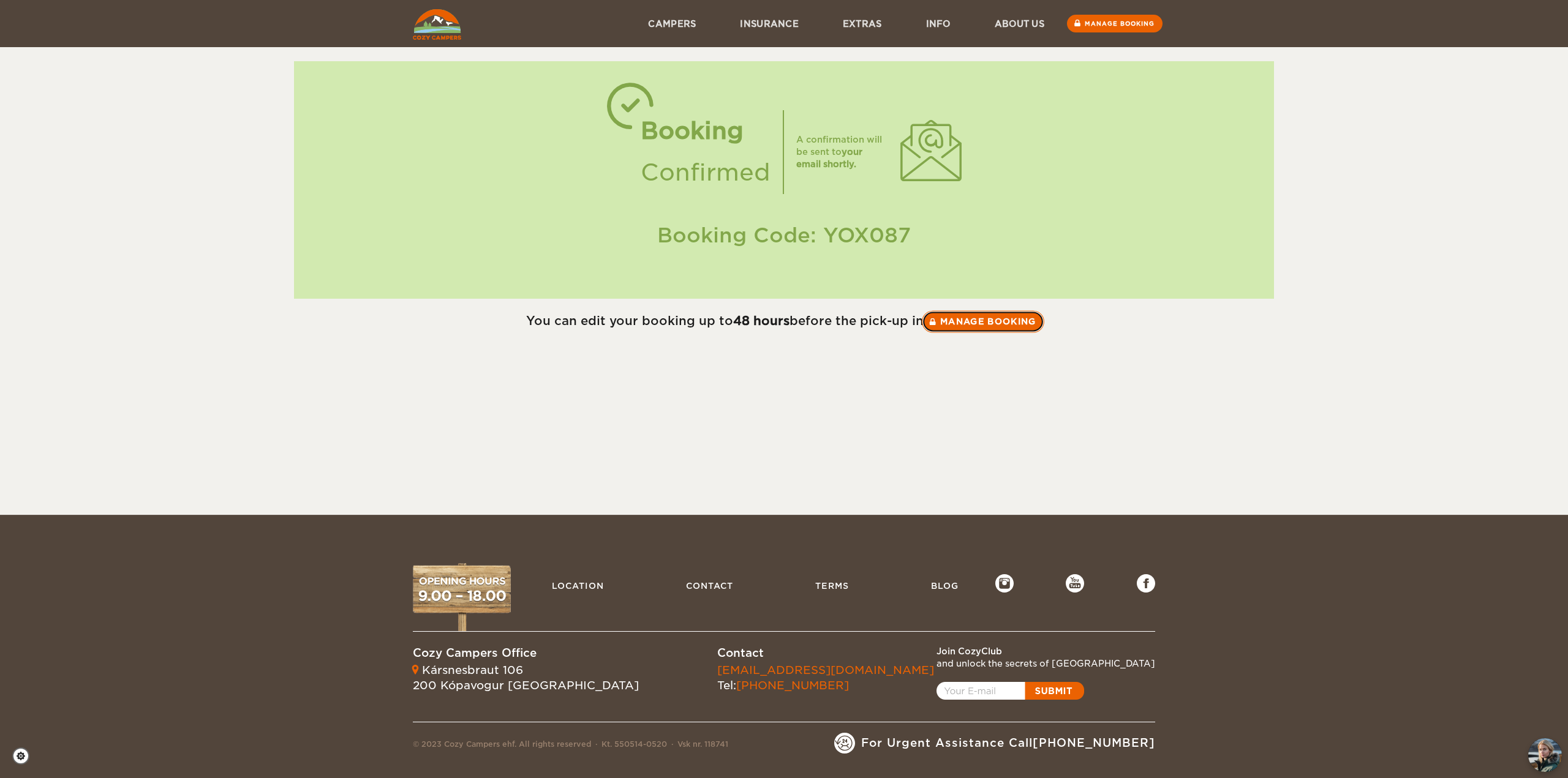
click at [980, 324] on link "Manage booking" at bounding box center [983, 321] width 123 height 22
